Goal: Task Accomplishment & Management: Use online tool/utility

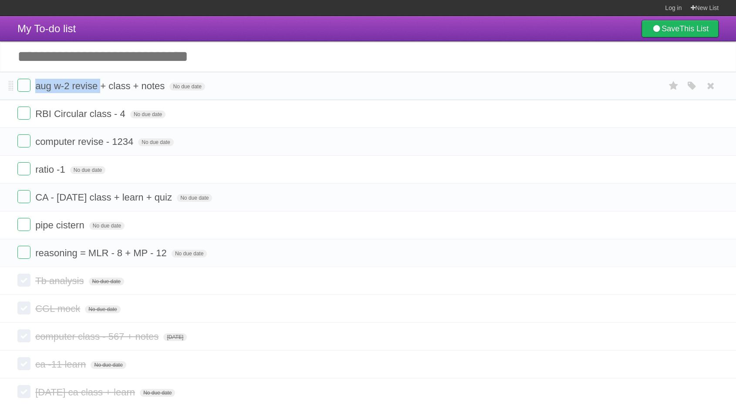
drag, startPoint x: 36, startPoint y: 89, endPoint x: 100, endPoint y: 86, distance: 63.6
click at [100, 86] on span "aug w-2 revise + class + notes" at bounding box center [101, 86] width 132 height 11
click at [236, 51] on input "Add another task" at bounding box center [368, 56] width 736 height 30
click at [706, 3] on link "New List" at bounding box center [704, 8] width 28 height 16
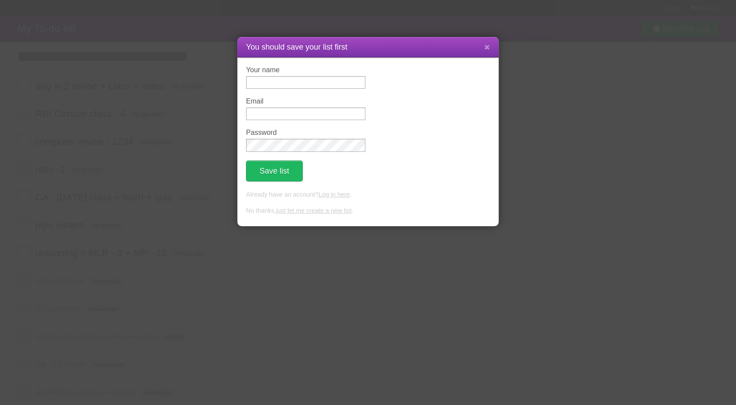
click at [391, 214] on p "No thanks, just let me create a new list ." at bounding box center [368, 211] width 244 height 10
click at [310, 214] on link "just let me create a new list" at bounding box center [314, 210] width 76 height 7
click at [171, 235] on div "You should save your list first Your name Email Password Save list Already have…" at bounding box center [368, 202] width 736 height 405
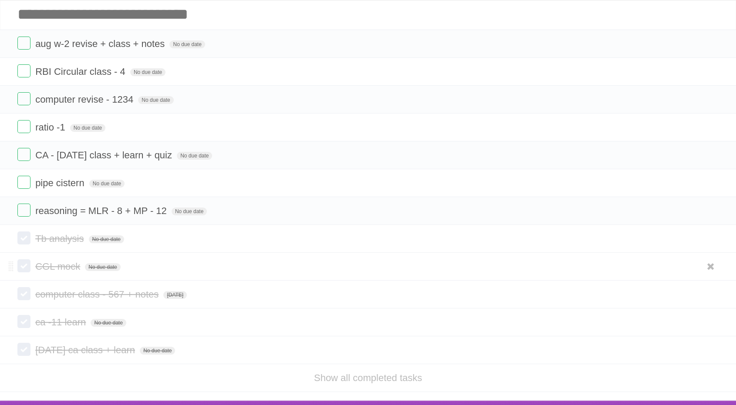
scroll to position [59, 0]
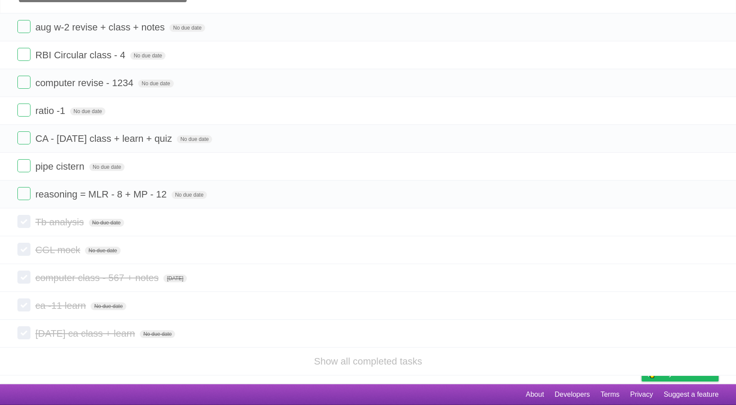
click at [351, 388] on footer "About Developers Terms Privacy Suggest a feature" at bounding box center [368, 394] width 736 height 21
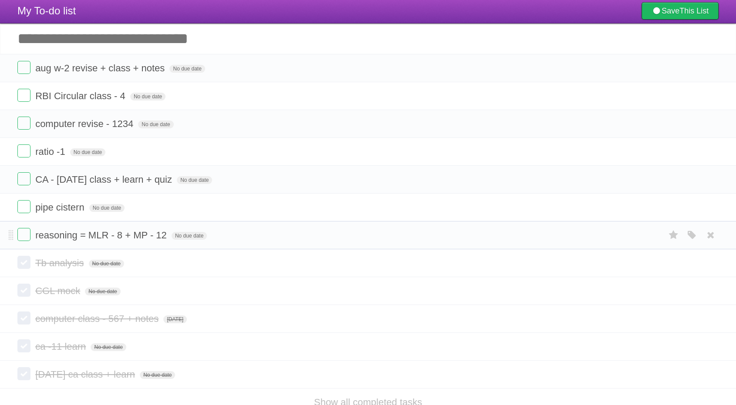
scroll to position [0, 0]
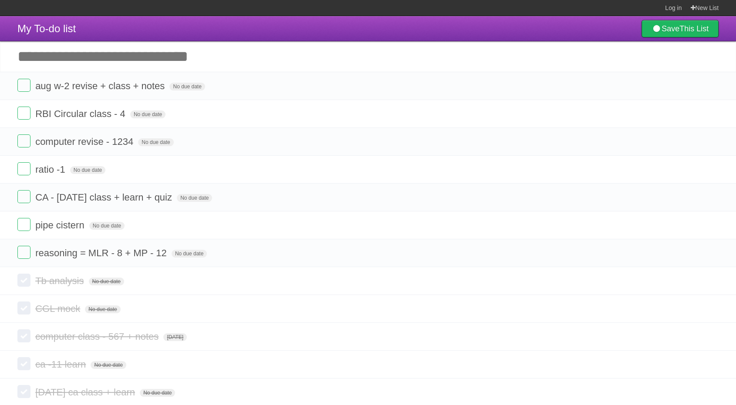
click at [317, 51] on input "Add another task" at bounding box center [368, 56] width 736 height 30
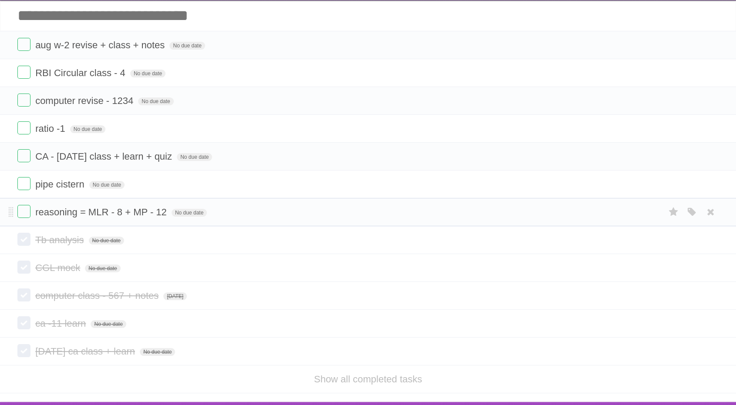
scroll to position [59, 0]
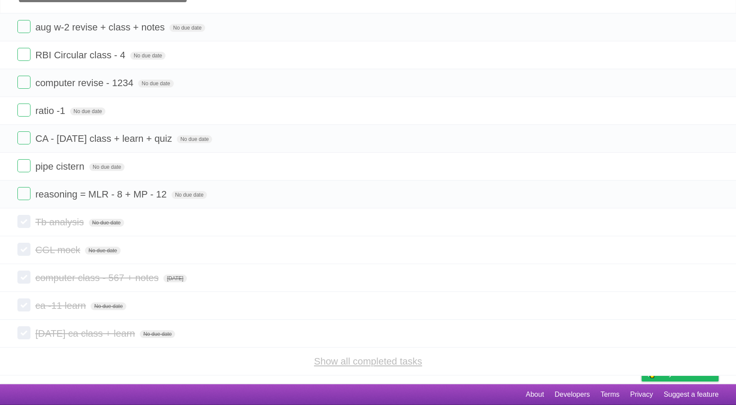
click at [352, 361] on link "Show all completed tasks" at bounding box center [368, 361] width 108 height 11
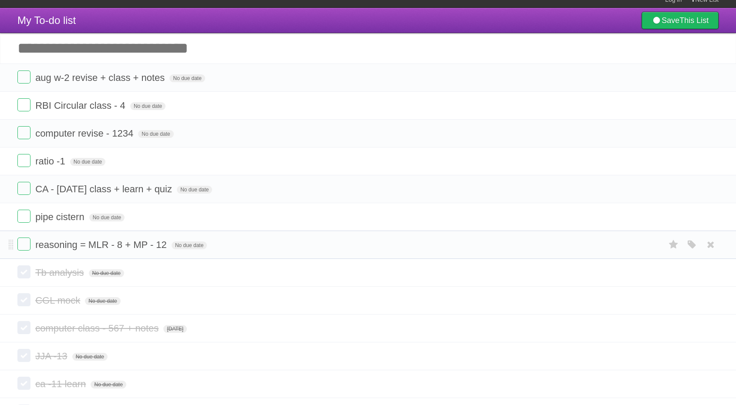
scroll to position [0, 0]
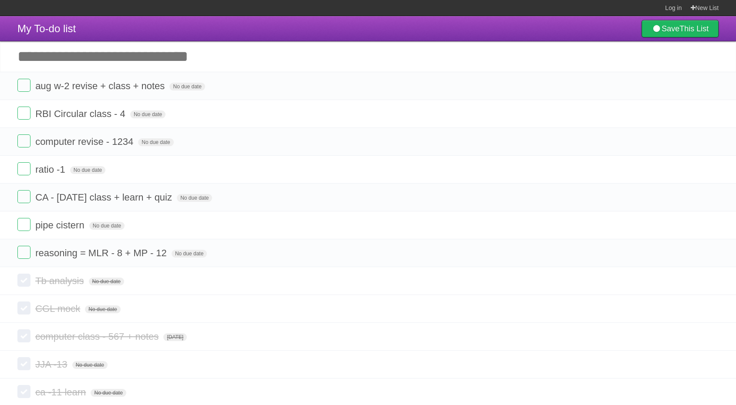
click at [409, 30] on header "My To-do list Save This List" at bounding box center [368, 28] width 736 height 25
